Goal: Information Seeking & Learning: Learn about a topic

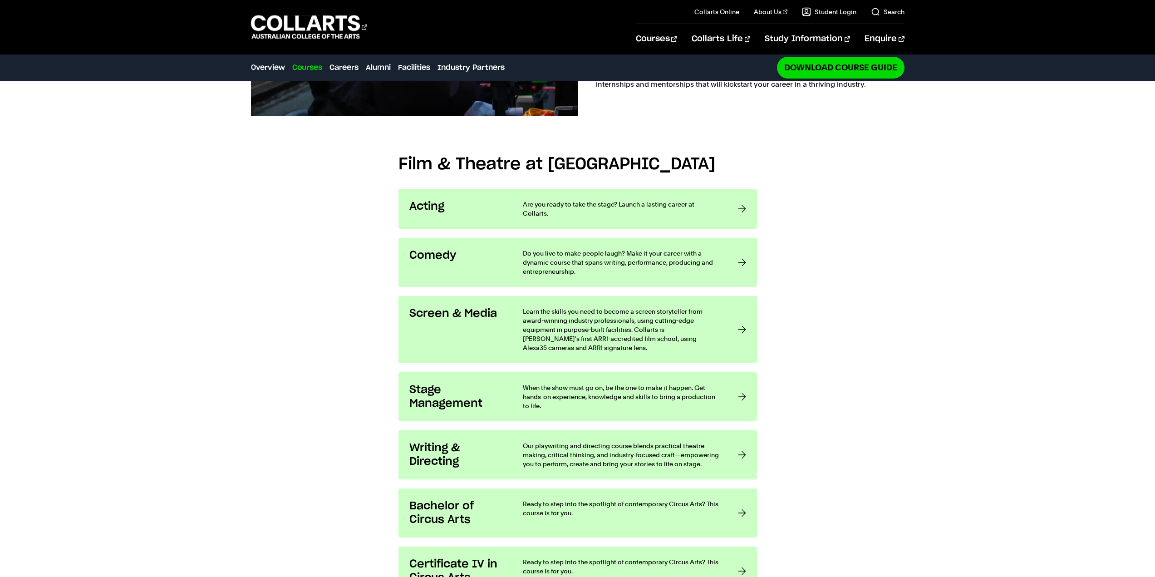
scroll to position [817, 0]
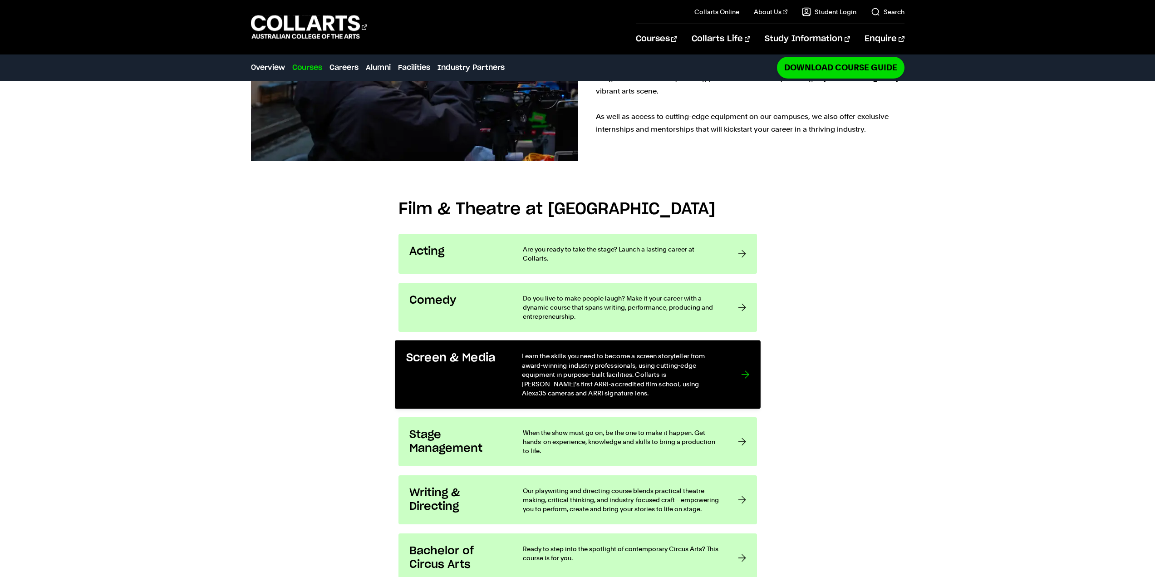
click at [534, 351] on p "Learn the skills you need to become a screen storyteller from award-winning ind…" at bounding box center [622, 374] width 201 height 46
click at [536, 351] on p "Learn the skills you need to become a screen storyteller from award-winning ind…" at bounding box center [622, 374] width 201 height 46
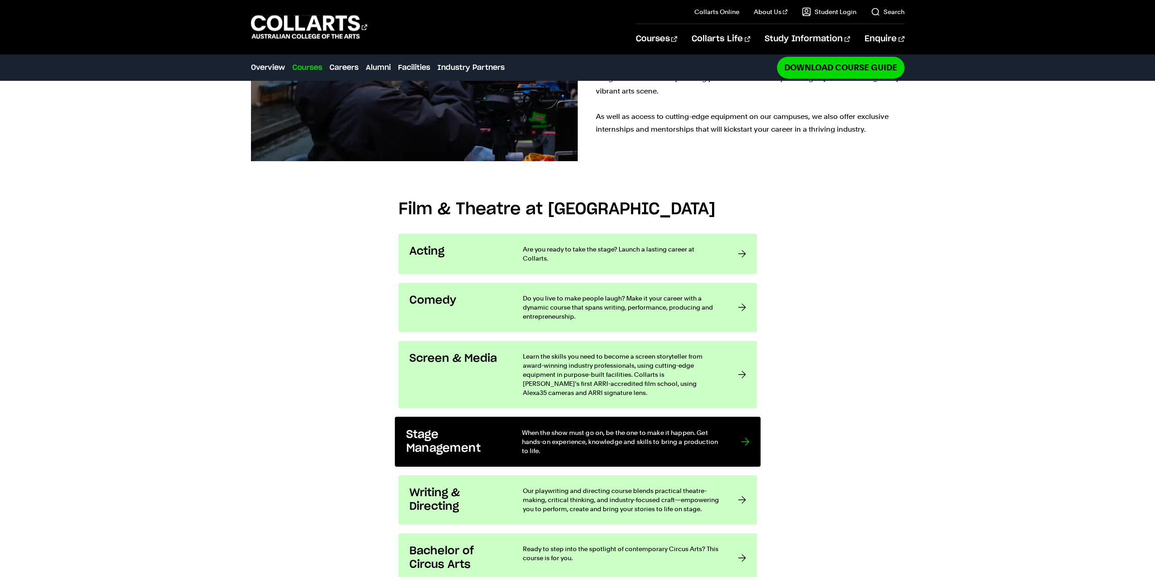
scroll to position [815, 0]
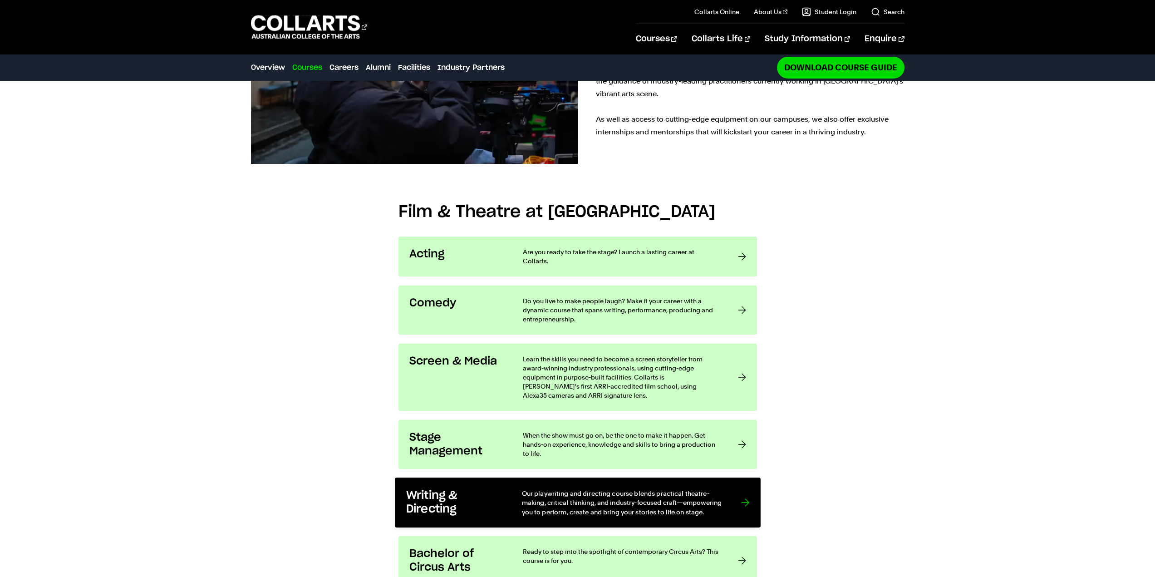
drag, startPoint x: 488, startPoint y: 460, endPoint x: 492, endPoint y: 456, distance: 5.8
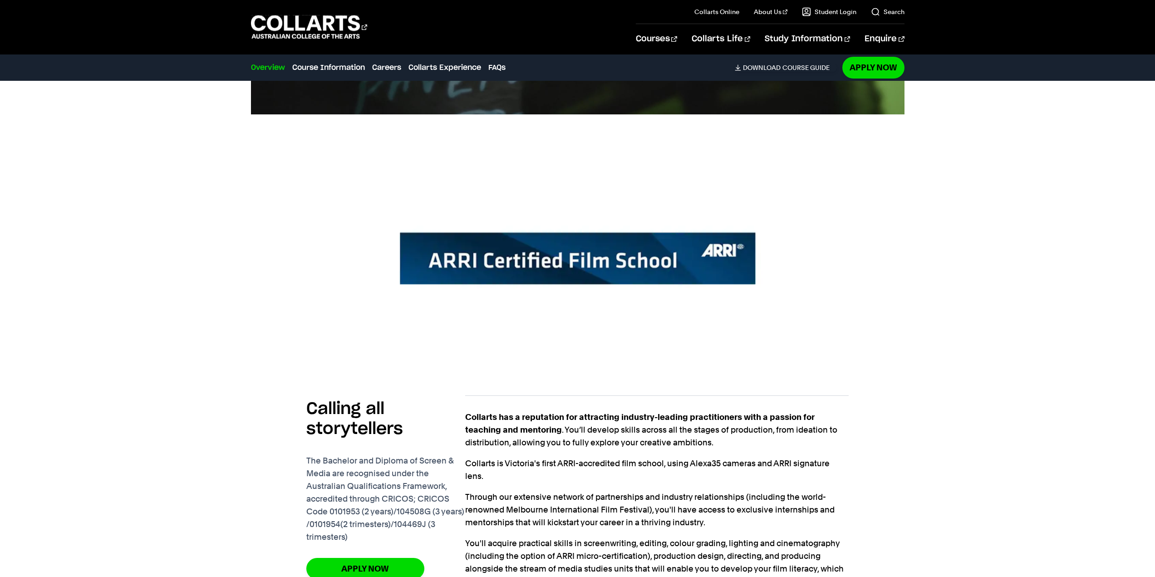
scroll to position [590, 0]
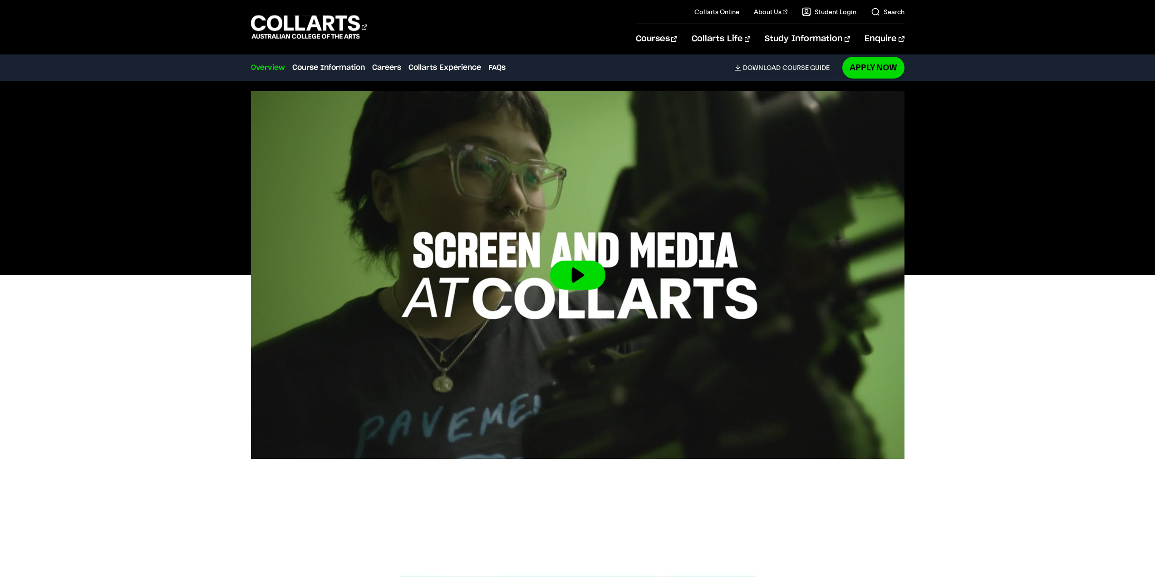
scroll to position [227, 0]
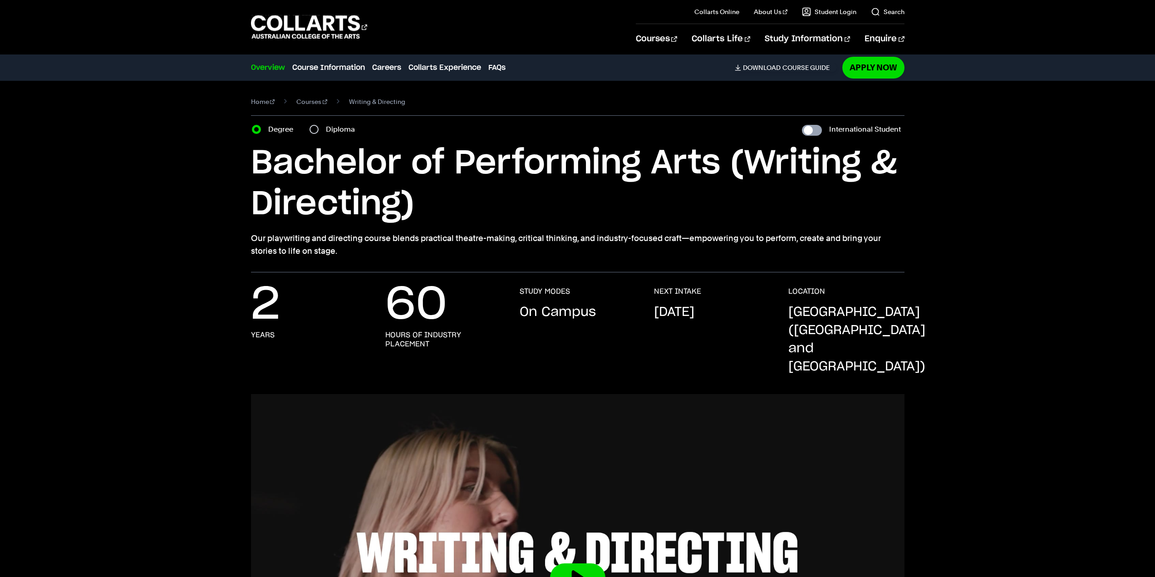
click at [815, 129] on input "International Student" at bounding box center [812, 130] width 20 height 11
checkbox input "true"
click at [815, 129] on input "International Student" at bounding box center [812, 130] width 20 height 11
checkbox input "false"
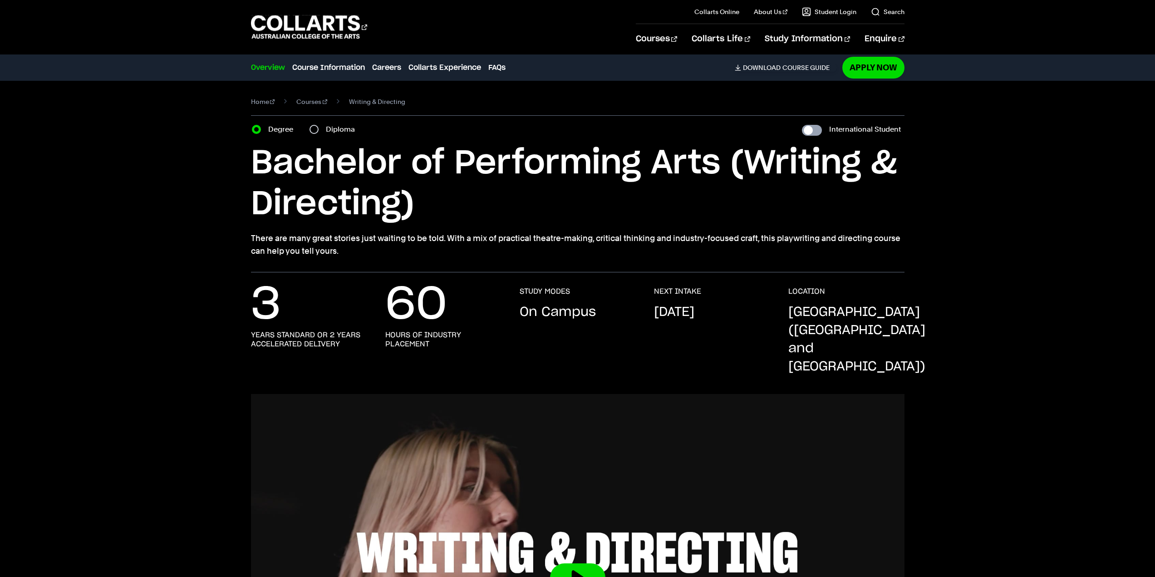
checkbox input "false"
click at [815, 129] on input "International Student" at bounding box center [812, 130] width 20 height 11
checkbox input "true"
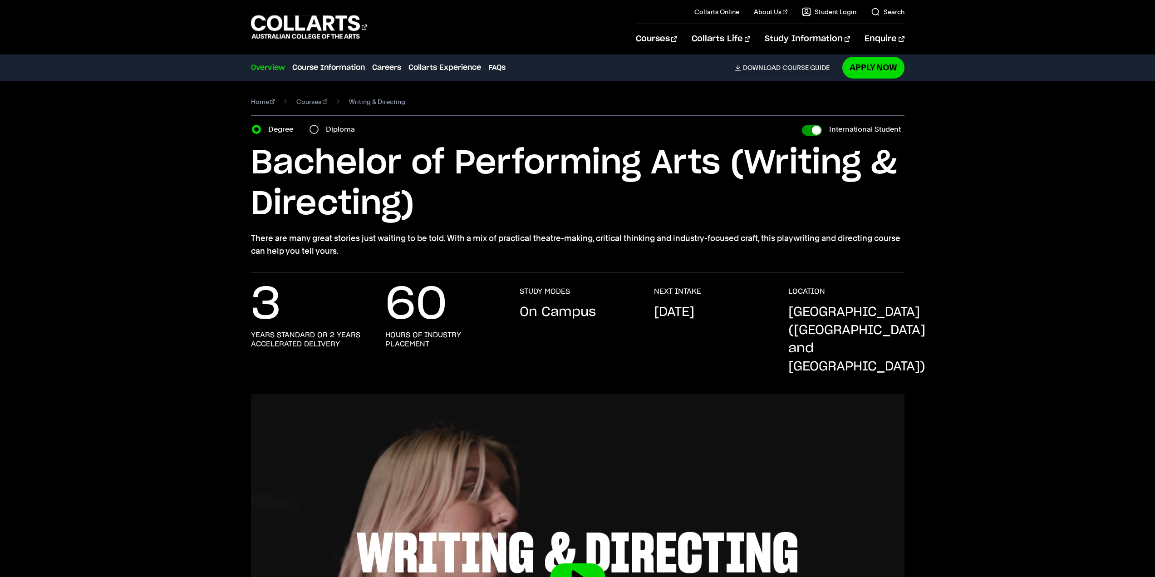
click at [815, 129] on input "International Student" at bounding box center [812, 130] width 20 height 11
checkbox input "false"
click at [815, 129] on input "International Student" at bounding box center [812, 130] width 20 height 11
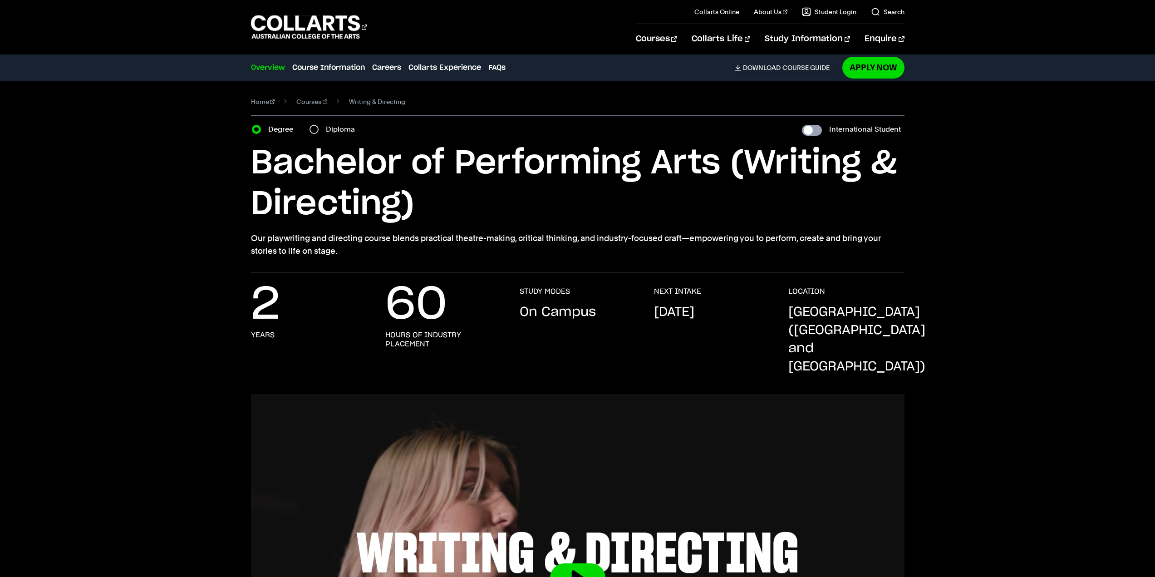
checkbox input "true"
click at [815, 129] on input "International Student" at bounding box center [812, 130] width 20 height 11
checkbox input "false"
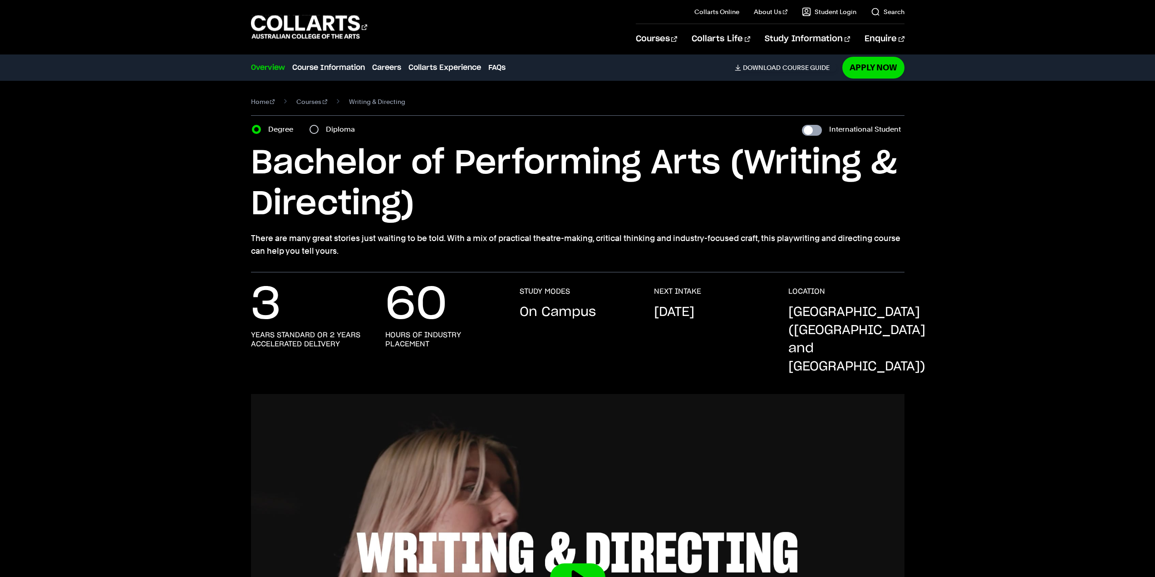
checkbox input "false"
click at [815, 129] on input "International Student" at bounding box center [812, 130] width 20 height 11
checkbox input "true"
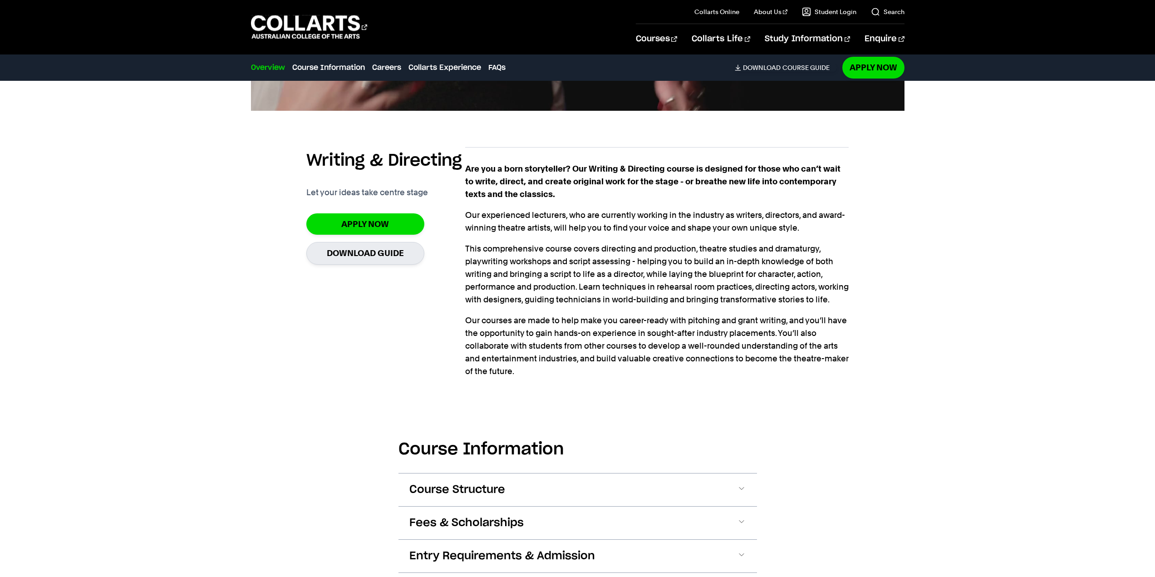
scroll to position [681, 0]
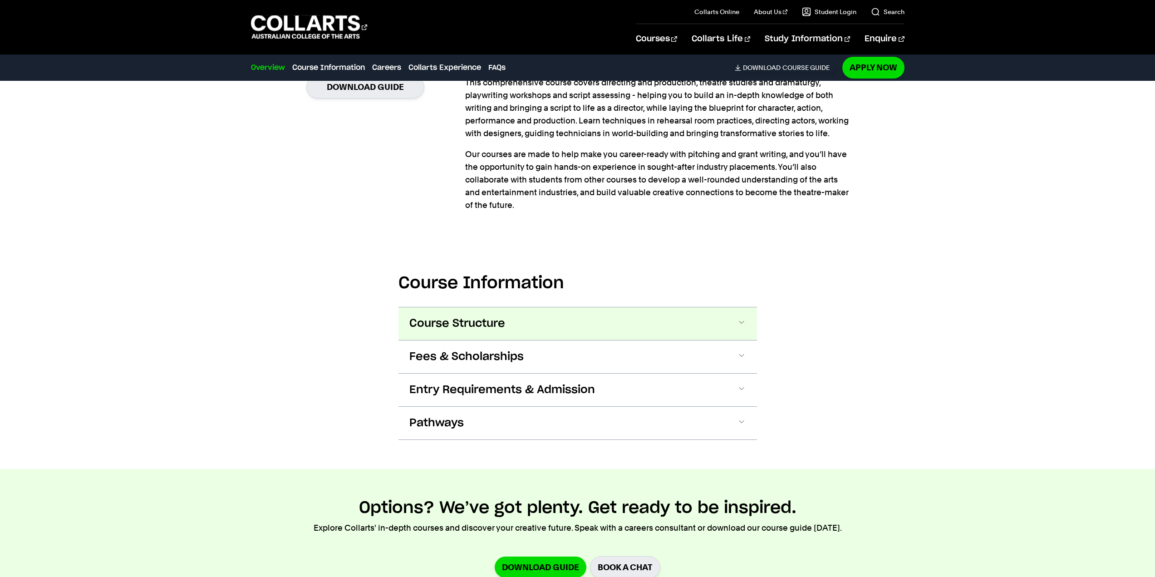
click at [731, 324] on button "Course Structure" at bounding box center [578, 323] width 359 height 33
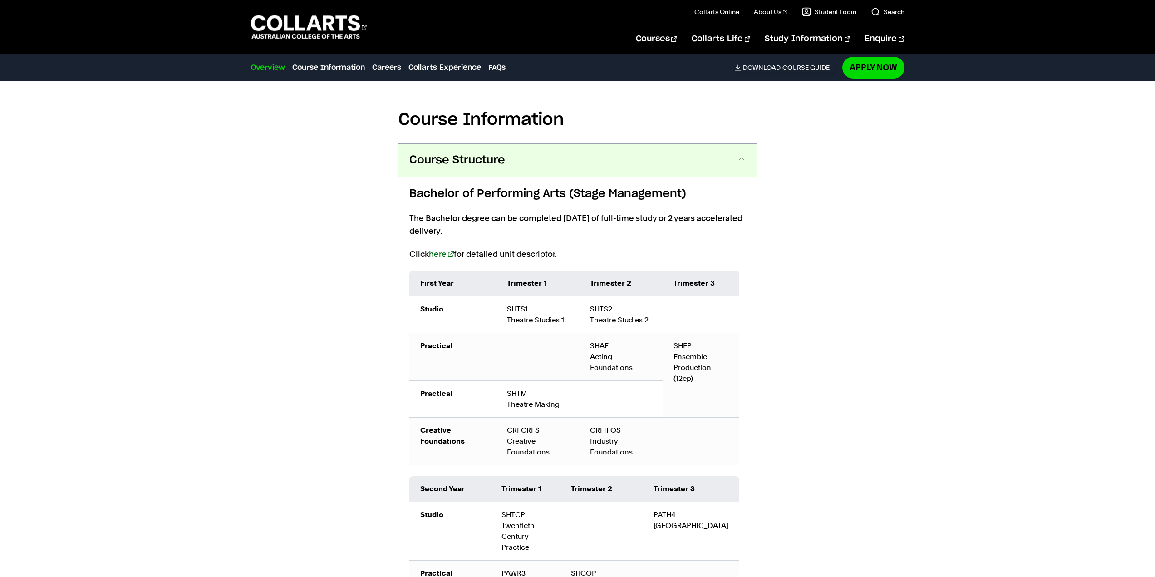
scroll to position [1037, 0]
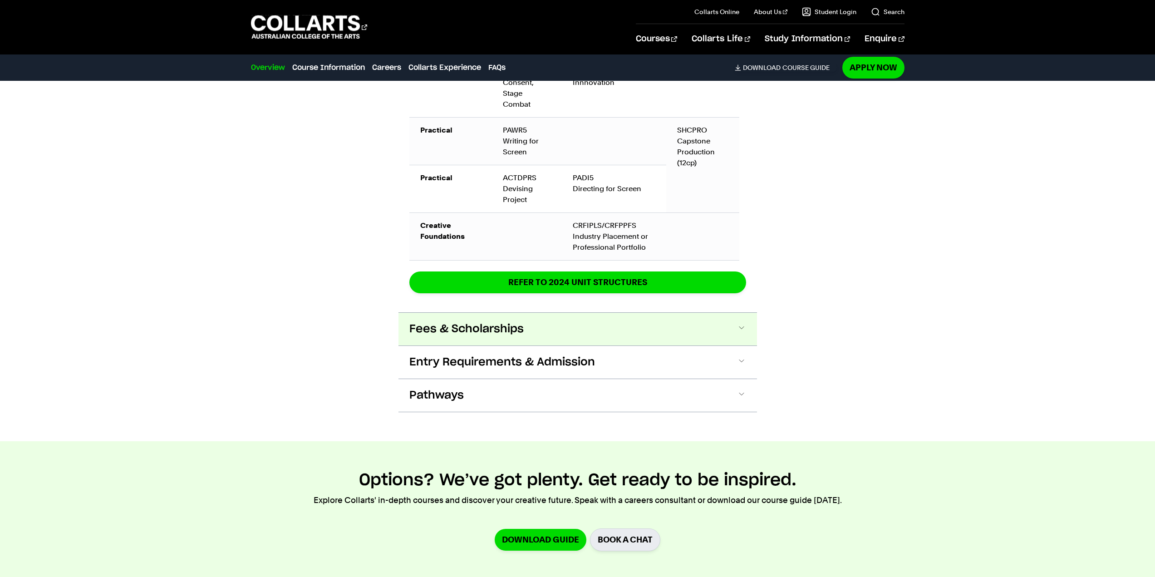
click at [533, 314] on button "Fees & Scholarships" at bounding box center [578, 329] width 359 height 33
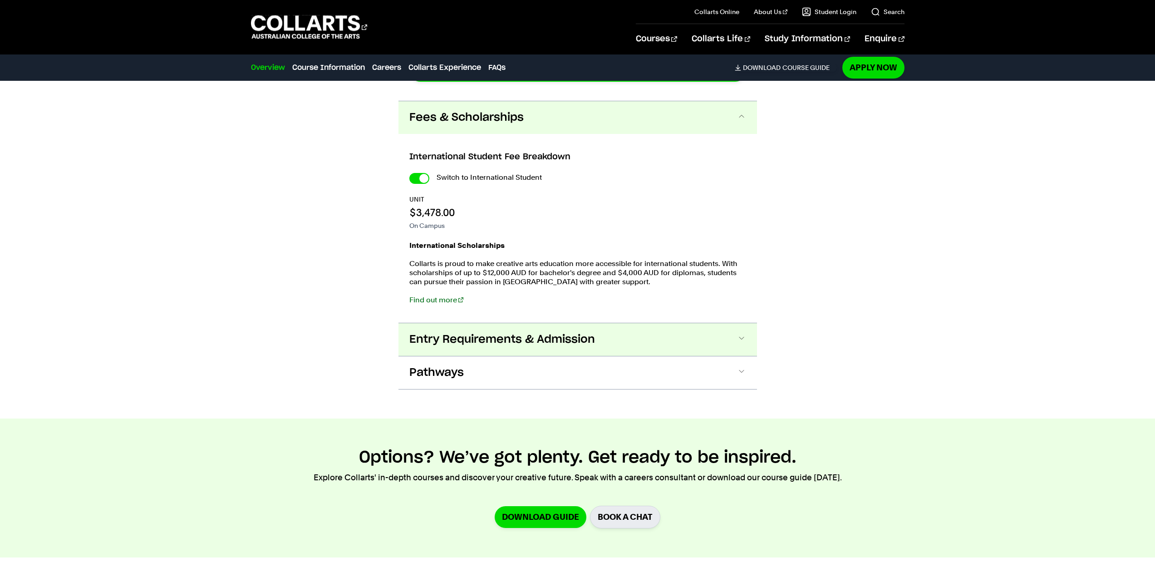
scroll to position [1888, 0]
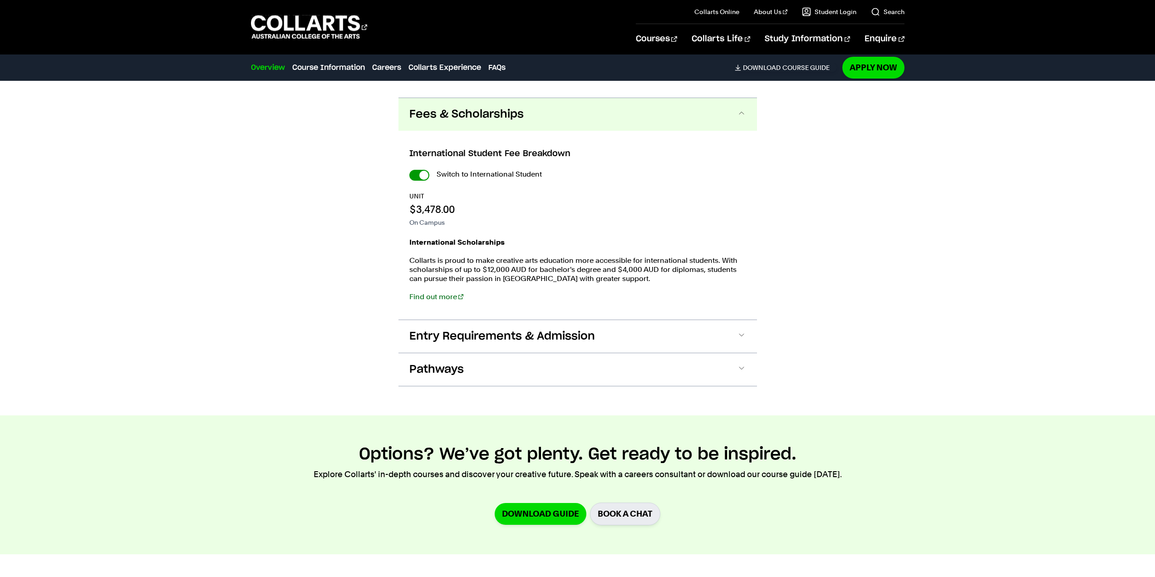
click at [423, 170] on input "International Student" at bounding box center [420, 175] width 20 height 11
checkbox input "false"
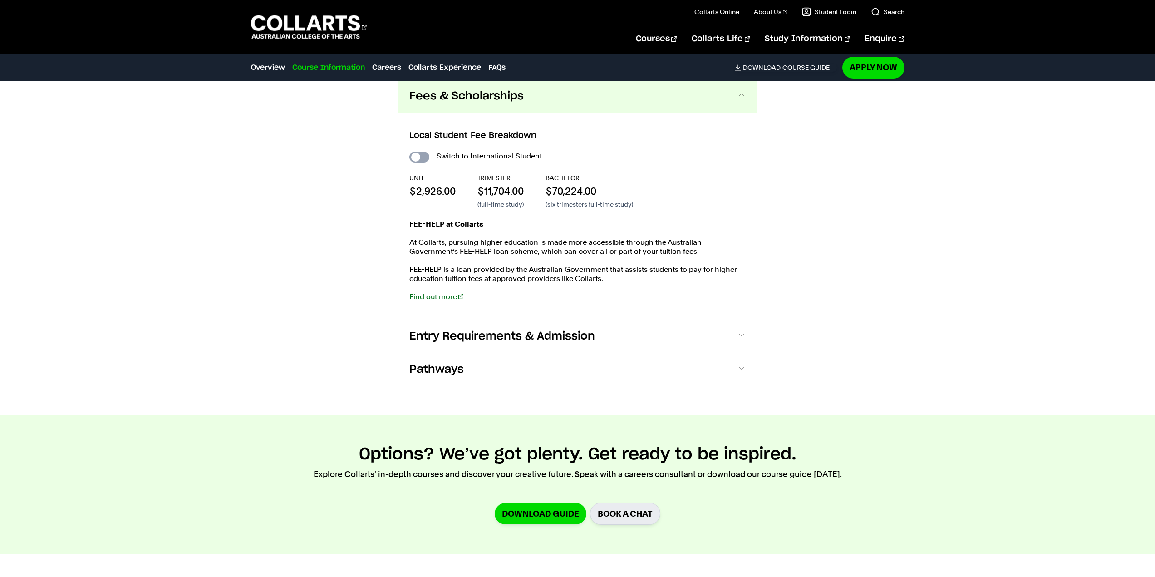
click at [417, 152] on input "International Student" at bounding box center [420, 157] width 20 height 11
checkbox input "true"
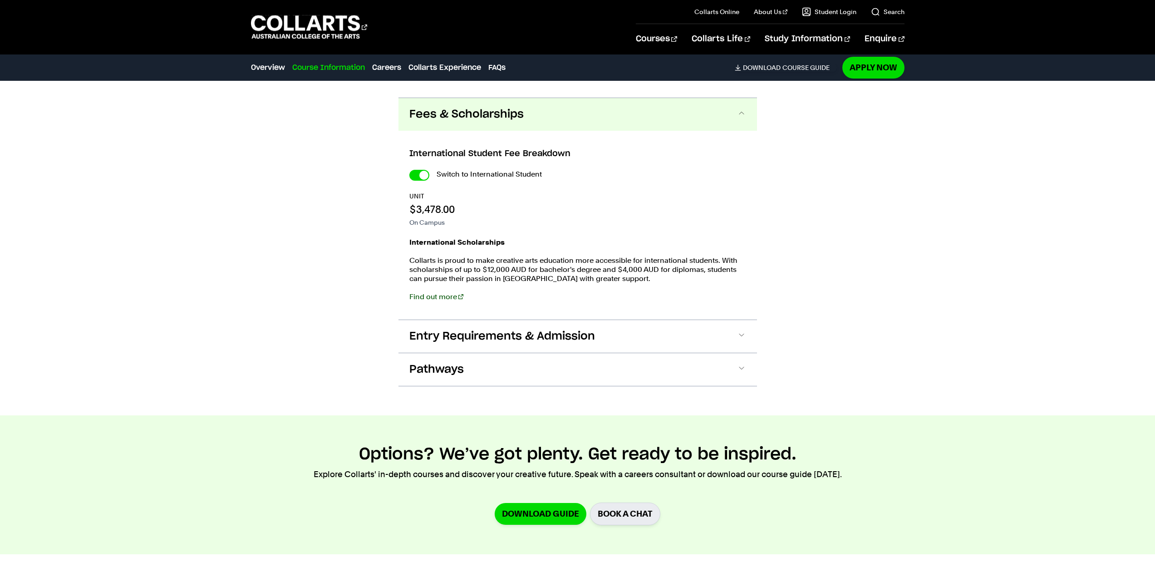
click at [440, 292] on link "Find out more" at bounding box center [437, 296] width 54 height 9
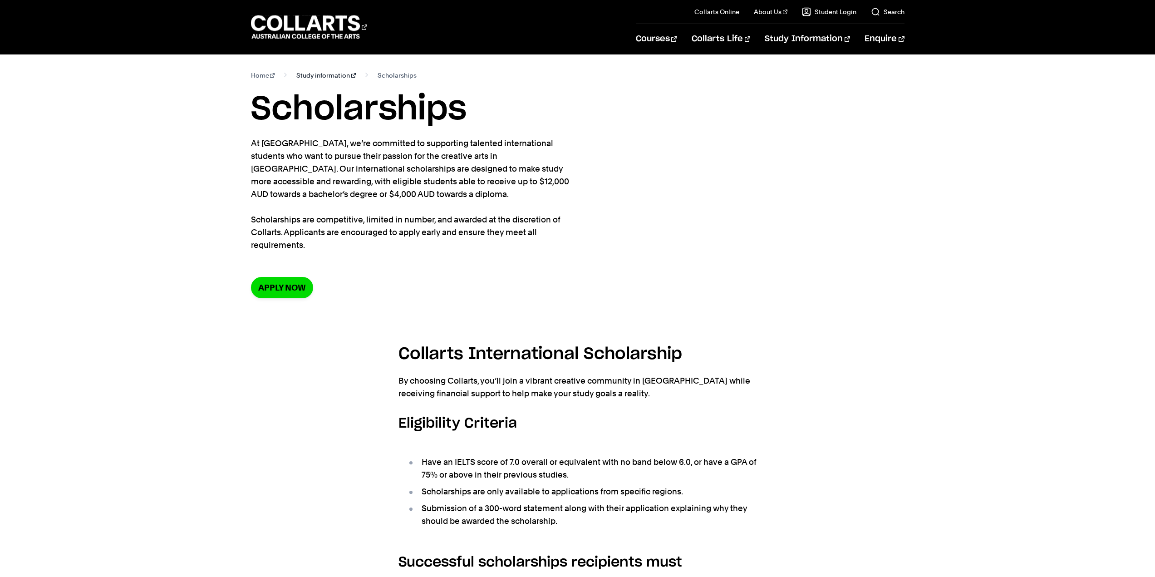
click at [331, 71] on link "Study information" at bounding box center [325, 75] width 59 height 13
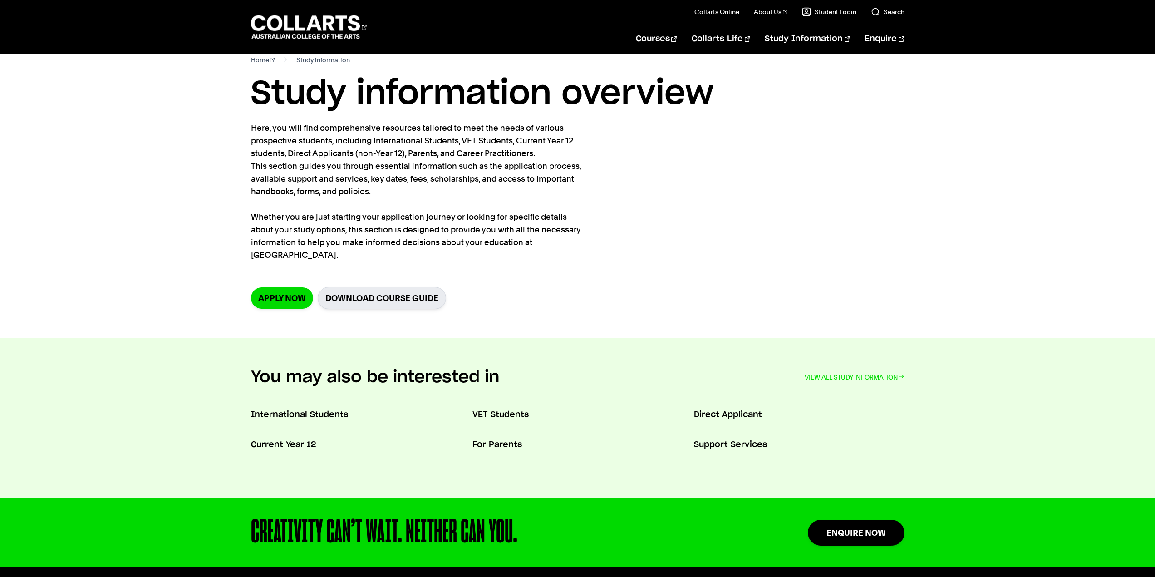
scroll to position [136, 0]
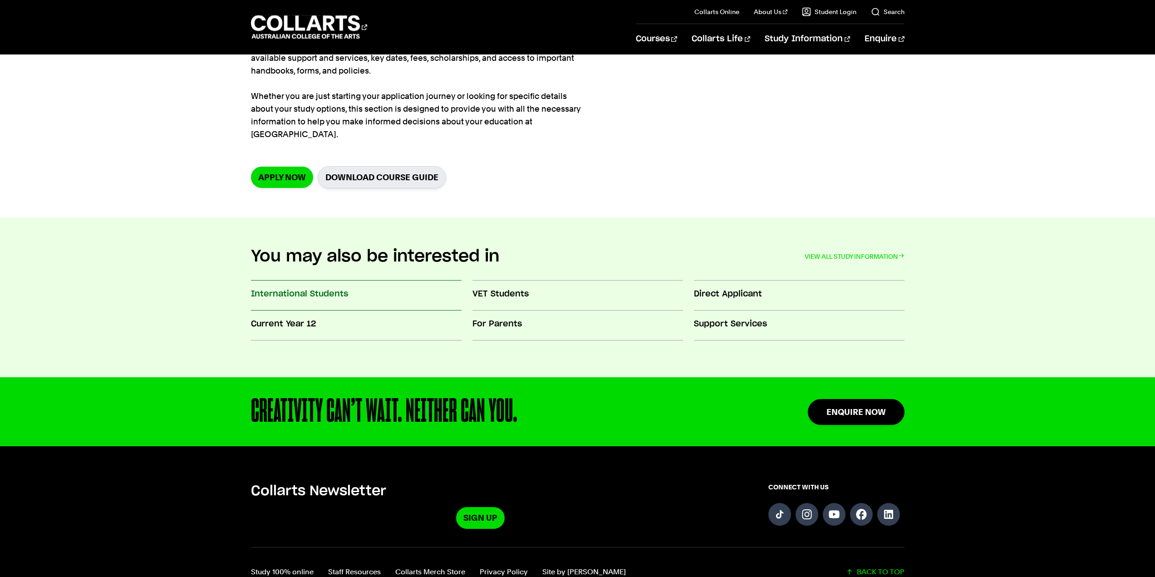
click at [336, 288] on h3 "International Students" at bounding box center [356, 294] width 211 height 12
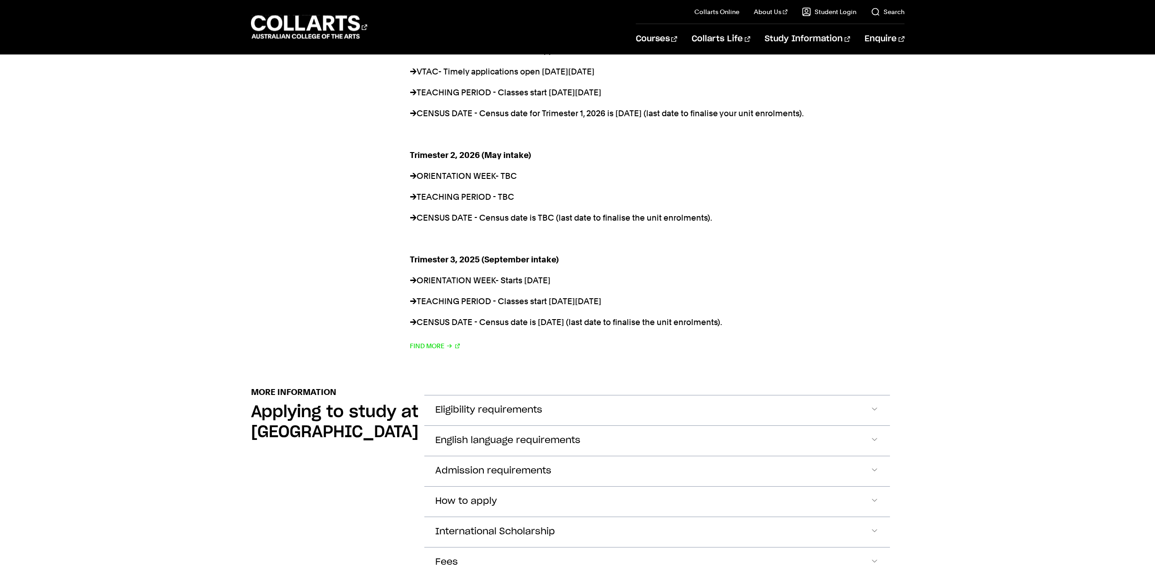
scroll to position [726, 0]
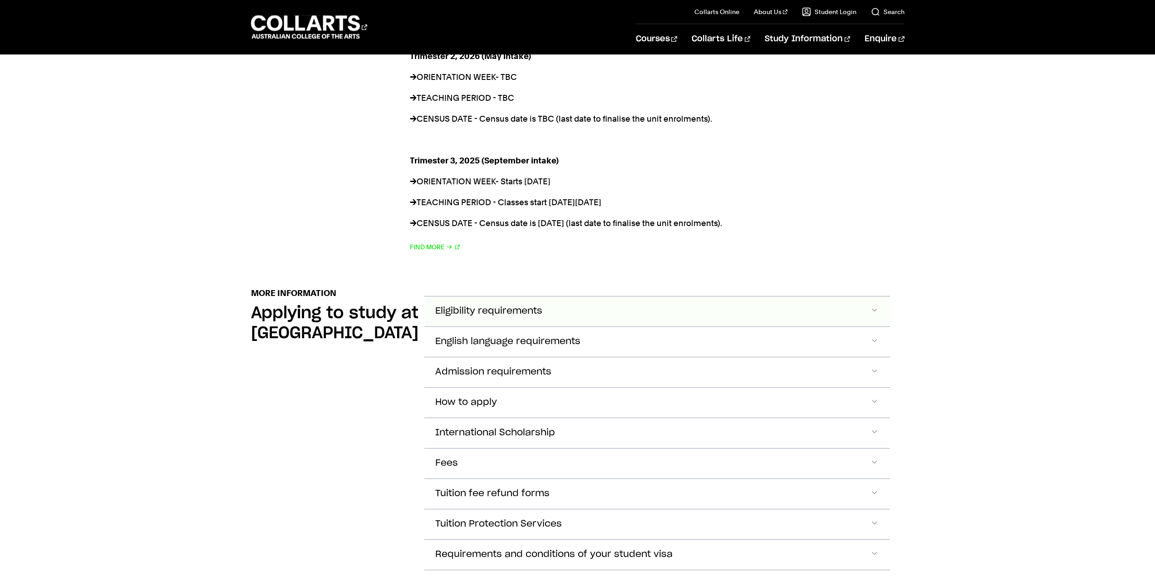
click at [549, 301] on button "Eligibility requirements" at bounding box center [658, 311] width 466 height 30
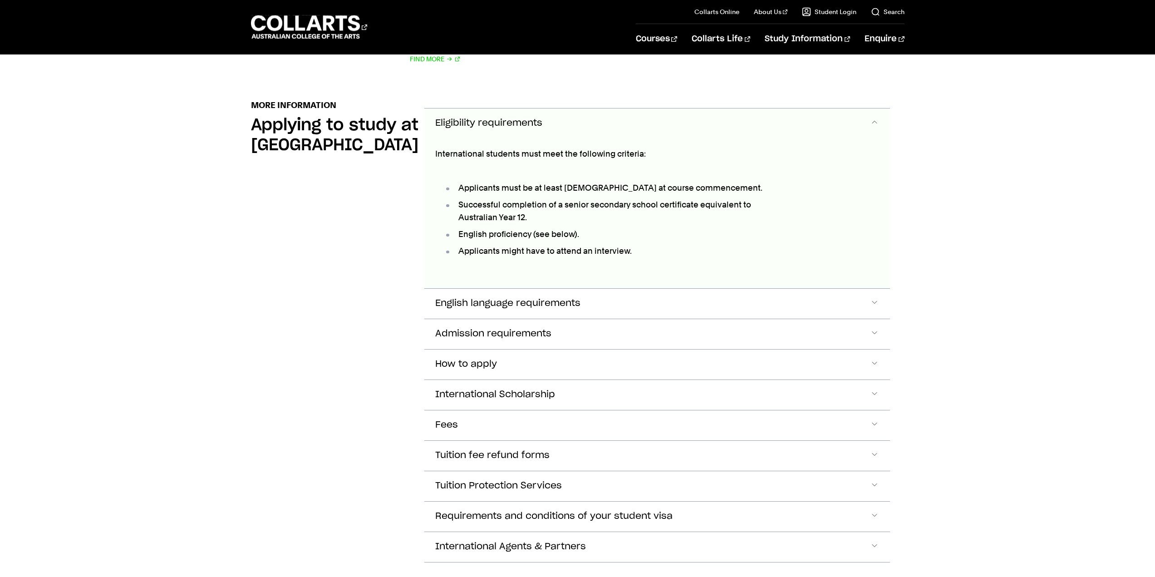
scroll to position [1019, 0]
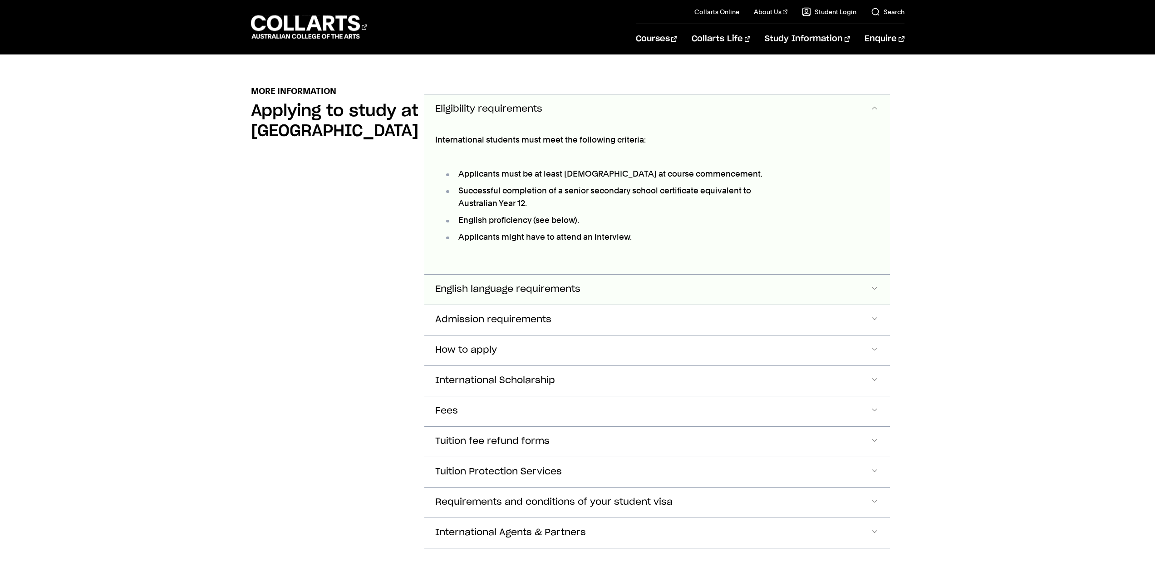
click at [558, 282] on button "English language requirements" at bounding box center [658, 290] width 466 height 30
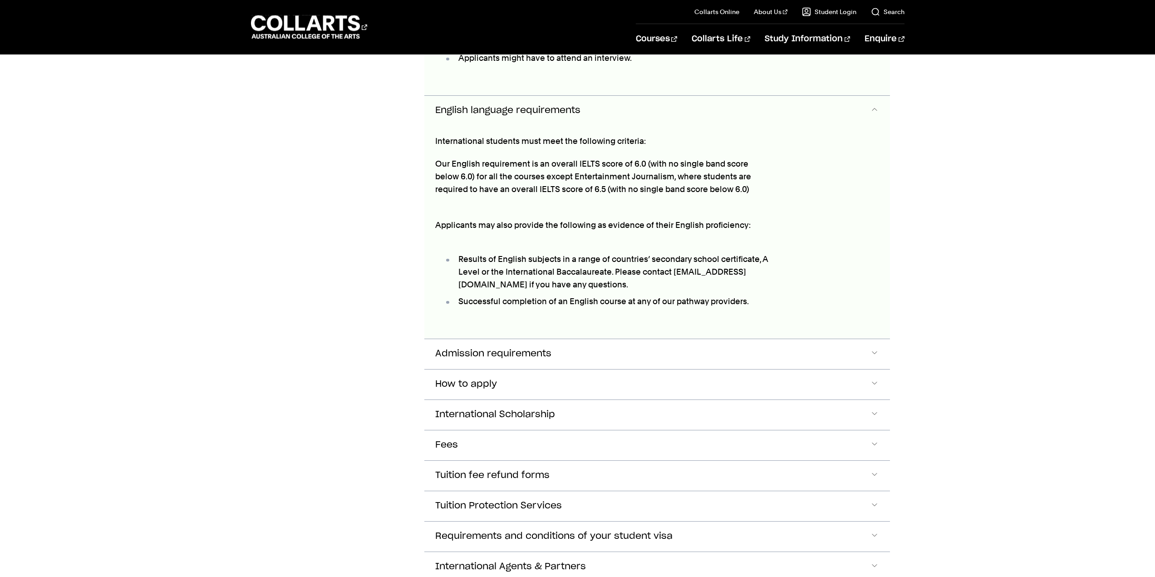
scroll to position [1199, 0]
click at [551, 338] on button "Admission requirements" at bounding box center [658, 353] width 466 height 30
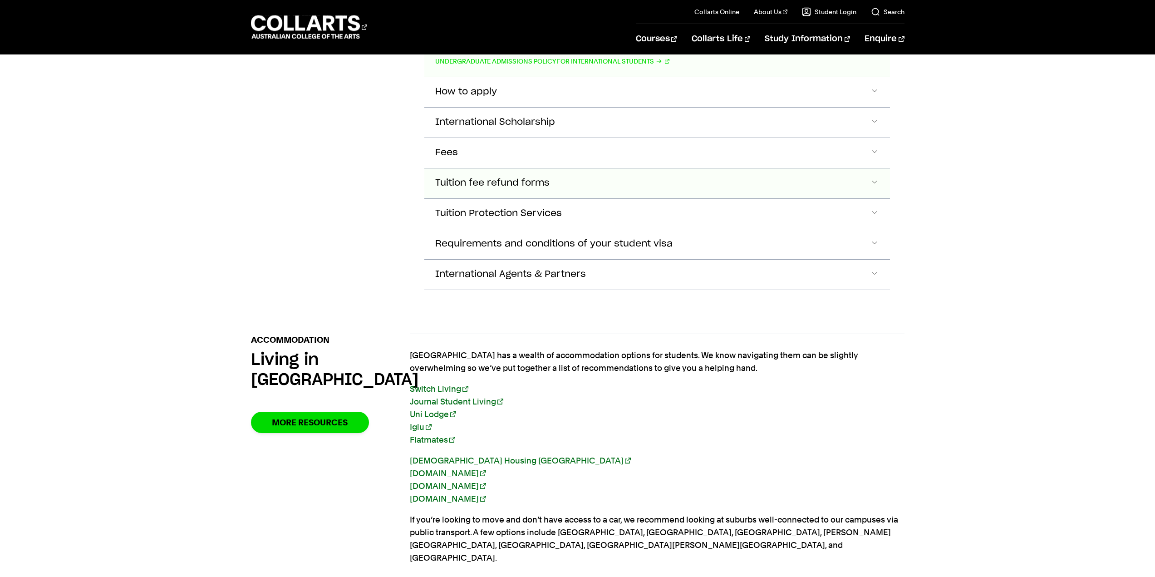
scroll to position [1714, 0]
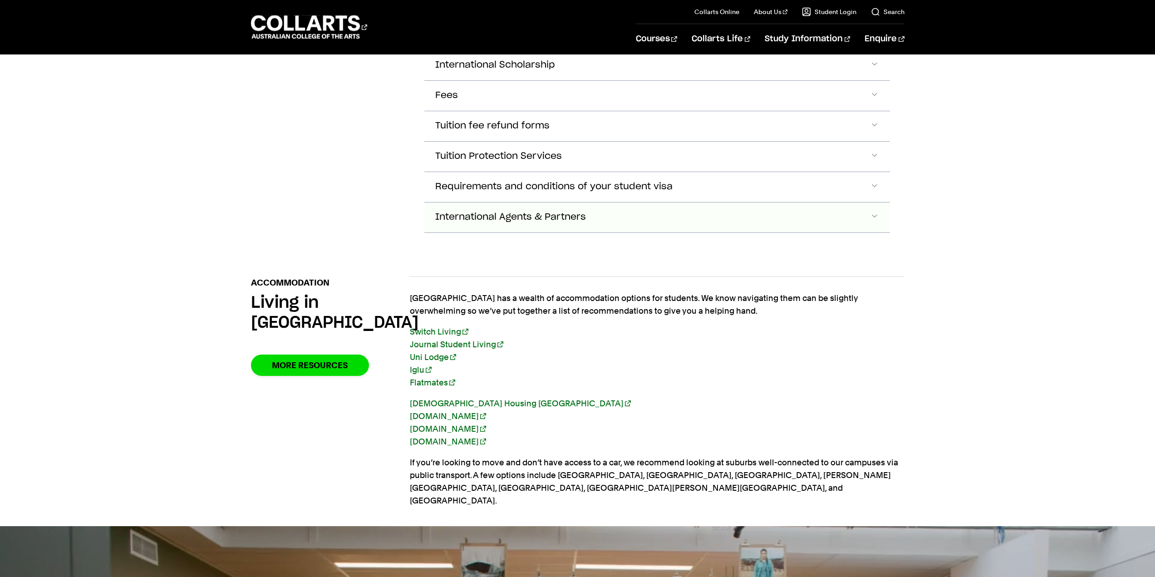
click at [570, 212] on span "International Agents & Partners" at bounding box center [510, 217] width 151 height 10
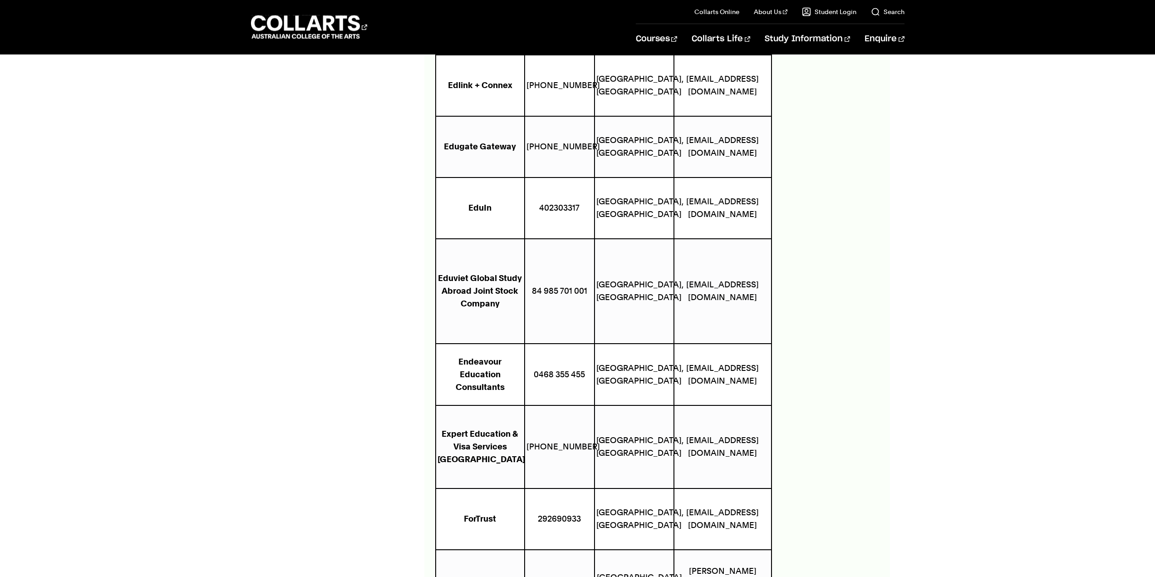
scroll to position [3861, 0]
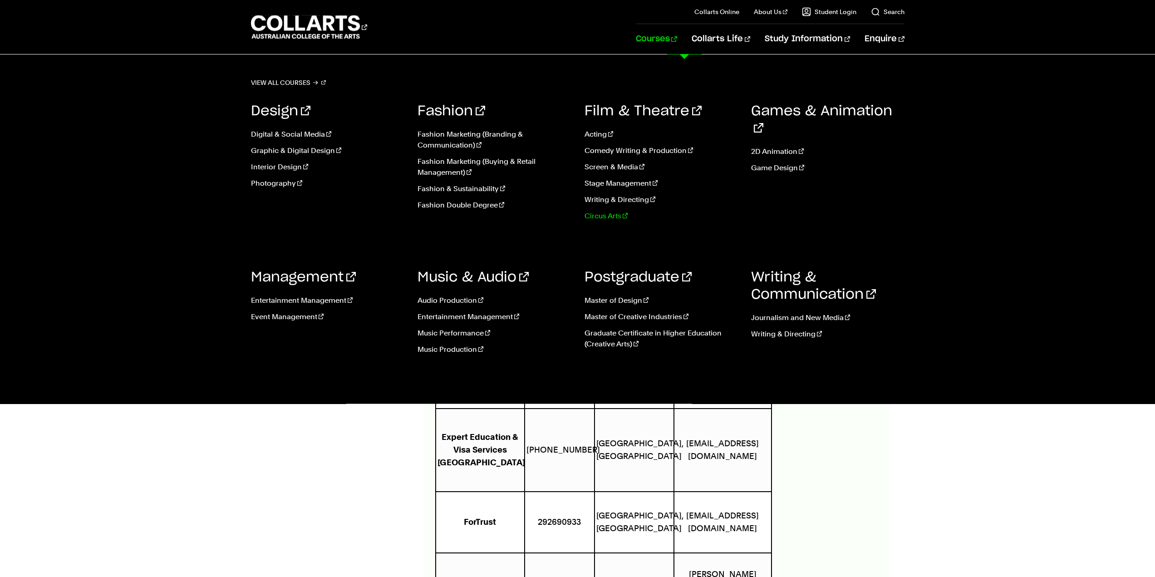
click at [604, 217] on link "Circus Arts" at bounding box center [661, 216] width 153 height 11
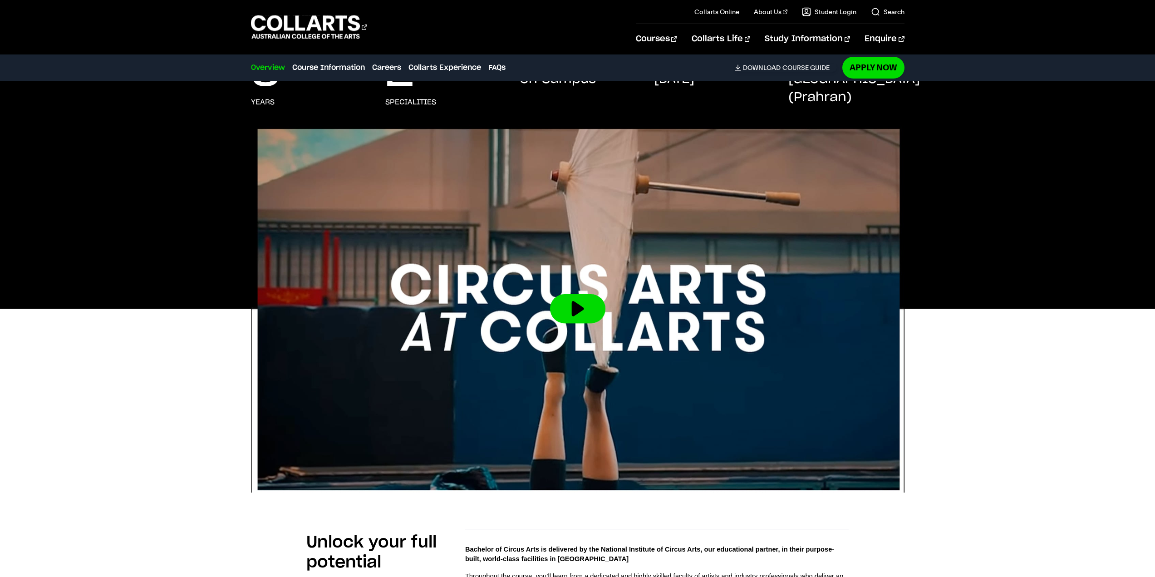
scroll to position [182, 0]
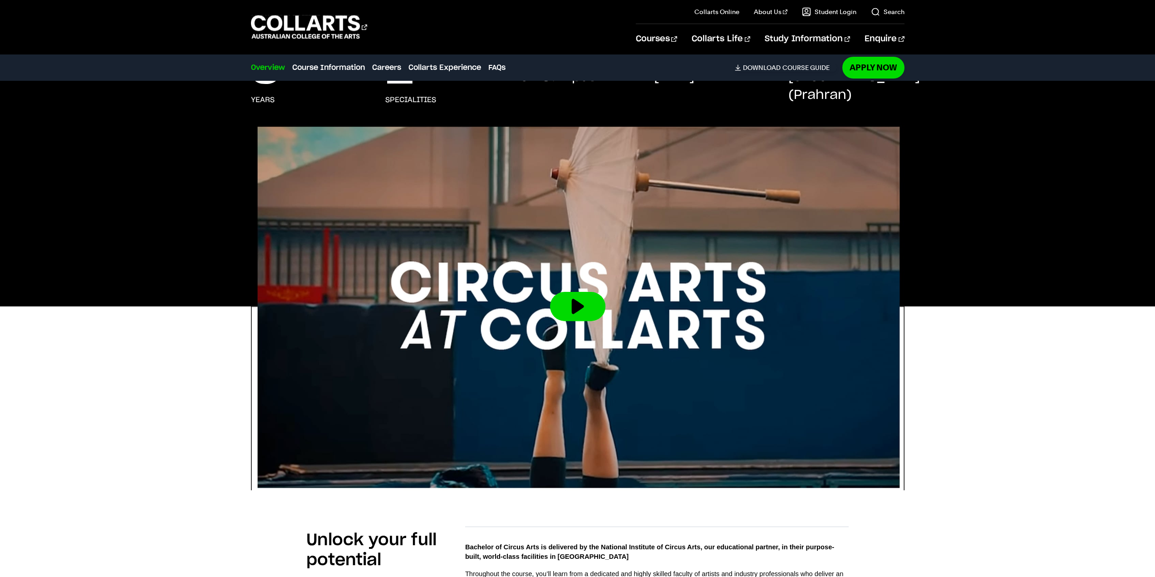
drag, startPoint x: 82, startPoint y: 84, endPoint x: 86, endPoint y: 76, distance: 8.5
